Goal: Unclear: Browse casually

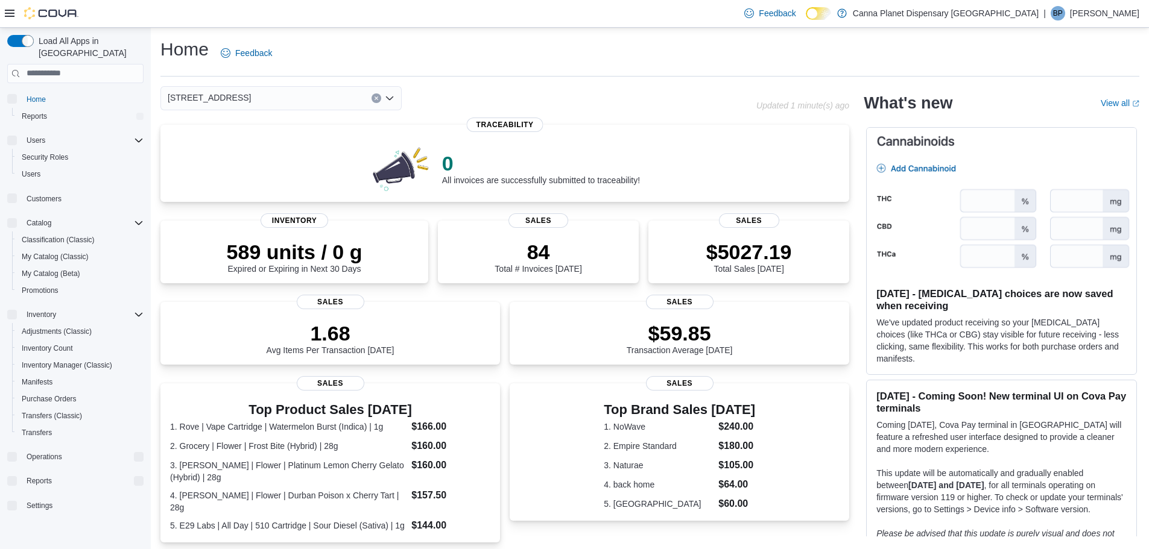
click at [387, 92] on div "[STREET_ADDRESS]" at bounding box center [280, 98] width 241 height 24
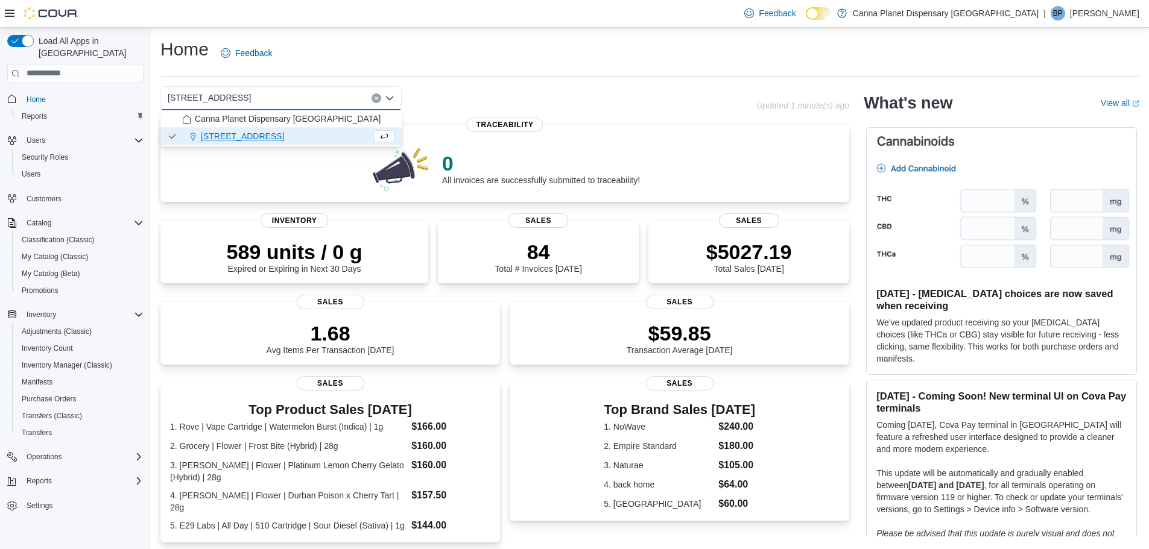
click at [389, 101] on icon "Close list of options" at bounding box center [390, 98] width 10 height 10
